Goal: Task Accomplishment & Management: Use online tool/utility

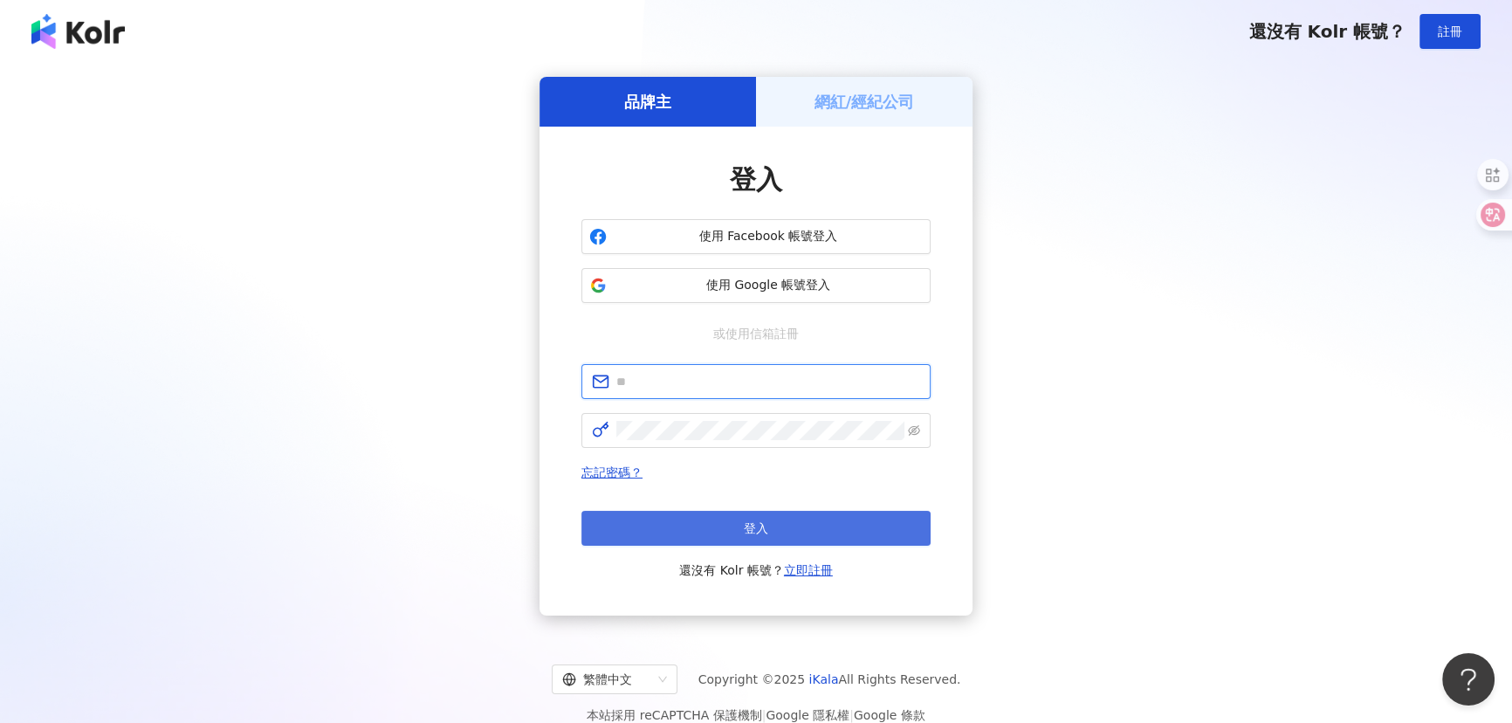
type input "**********"
click at [740, 516] on button "登入" at bounding box center [755, 528] width 349 height 35
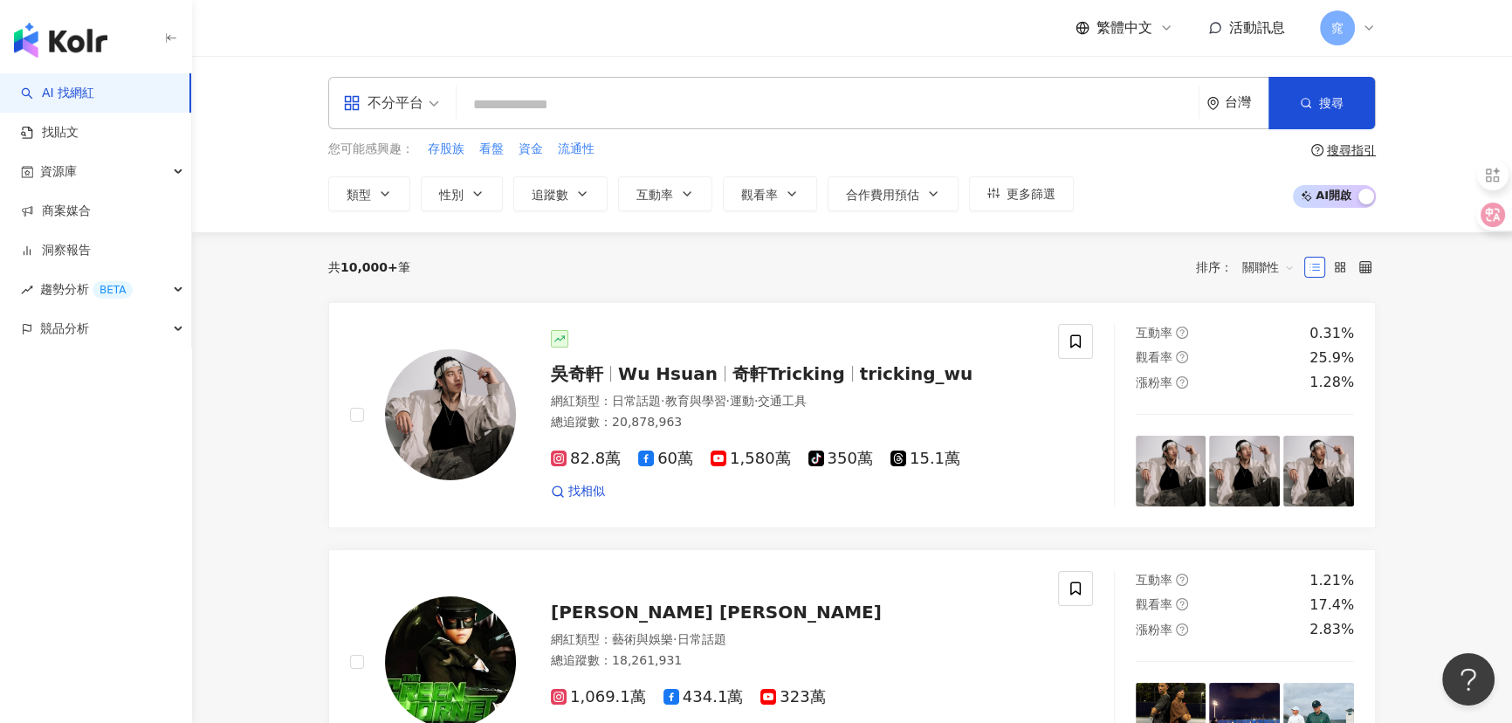
click at [409, 105] on div "不分平台" at bounding box center [383, 103] width 80 height 28
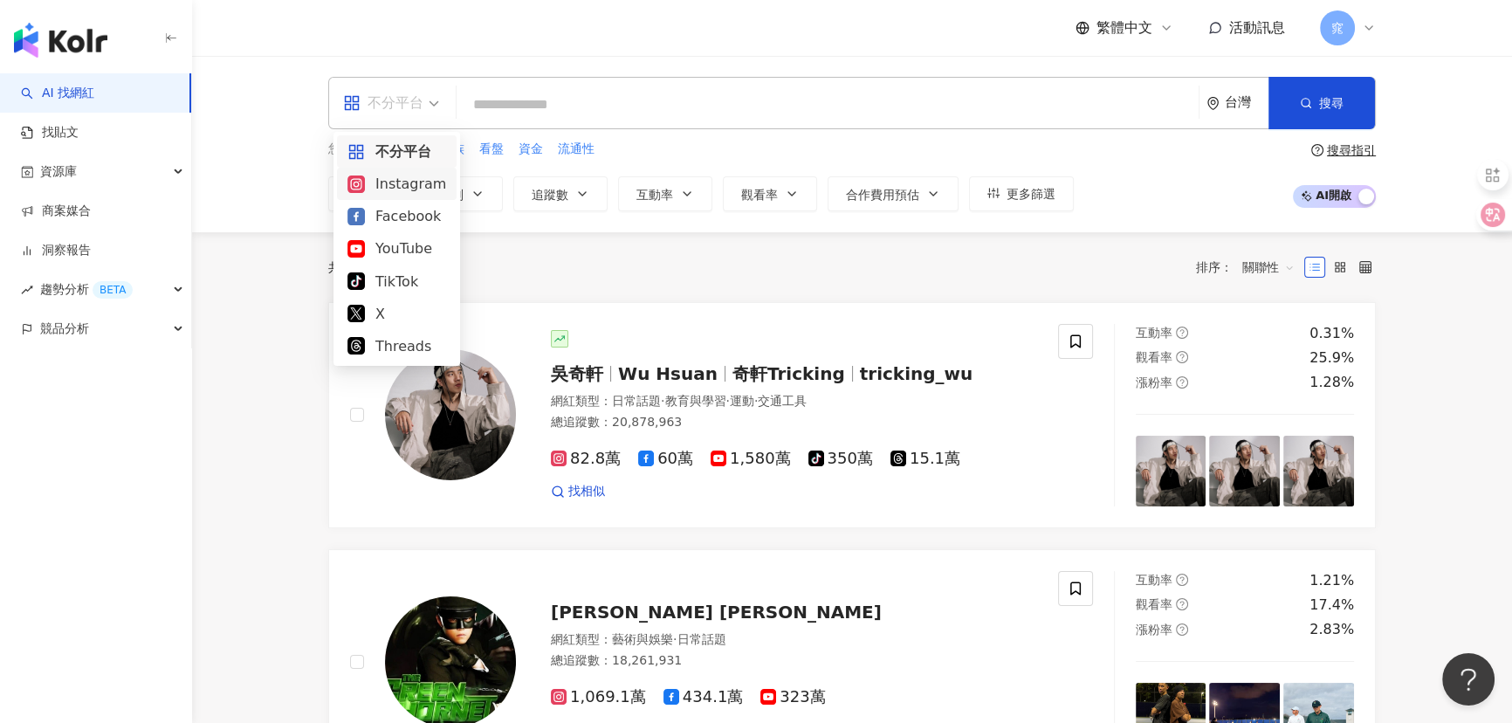
click at [402, 182] on div "Instagram" at bounding box center [396, 184] width 99 height 22
